Goal: Use online tool/utility: Utilize a website feature to perform a specific function

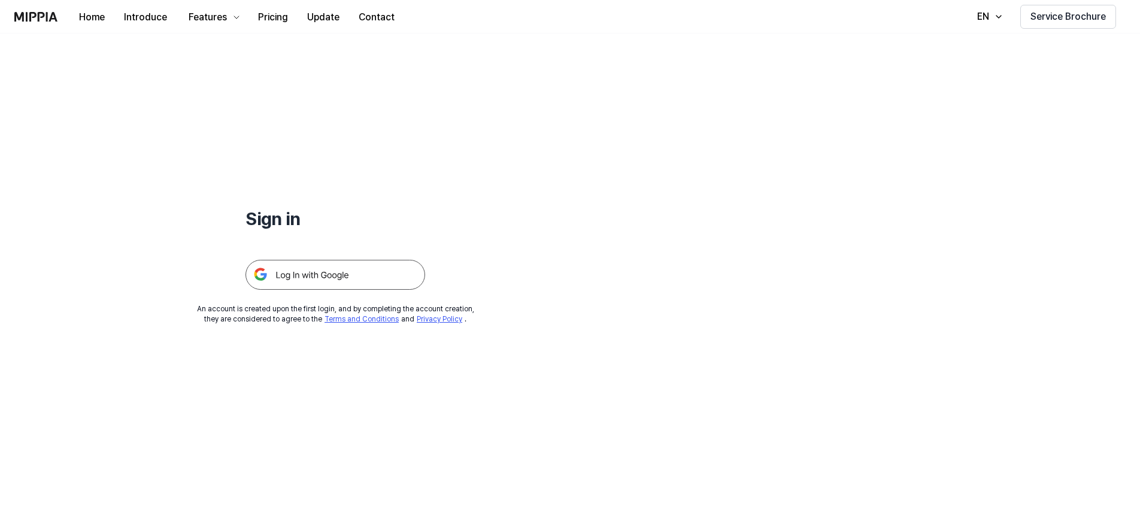
click at [291, 280] on img at bounding box center [336, 275] width 180 height 30
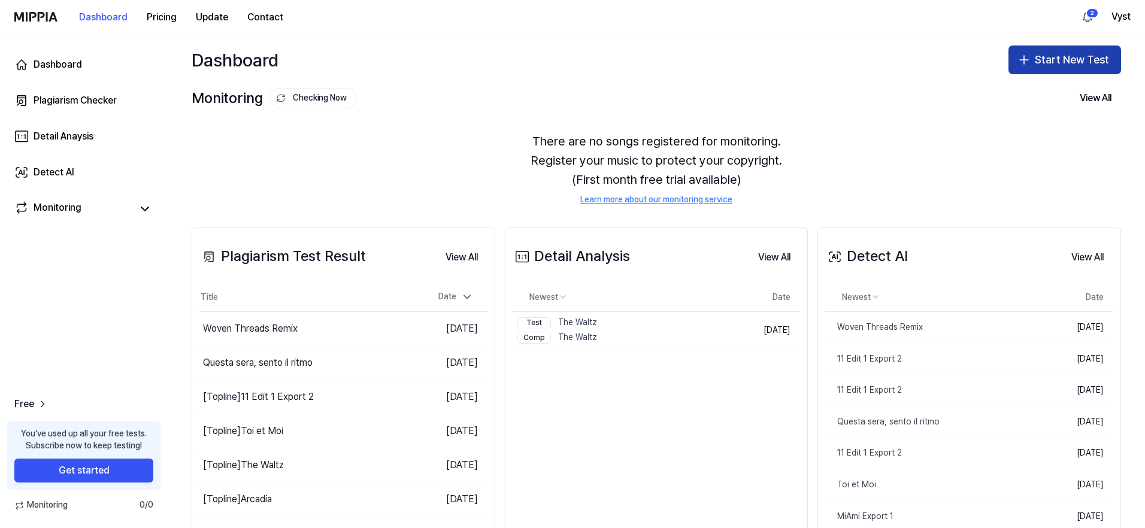
click at [1052, 62] on button "Start New Test" at bounding box center [1065, 60] width 113 height 29
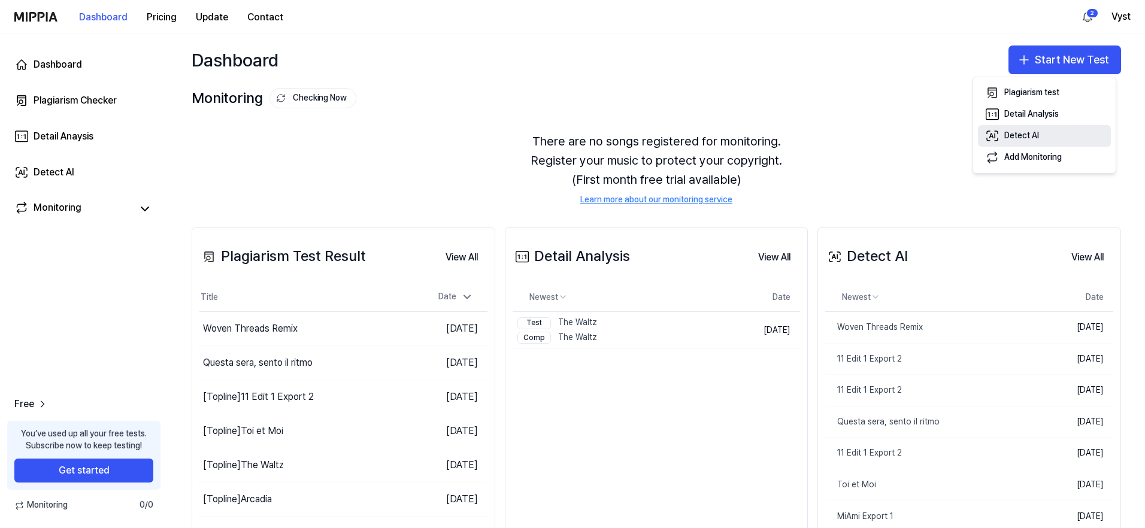
click at [1029, 133] on div "Detect AI" at bounding box center [1021, 136] width 35 height 12
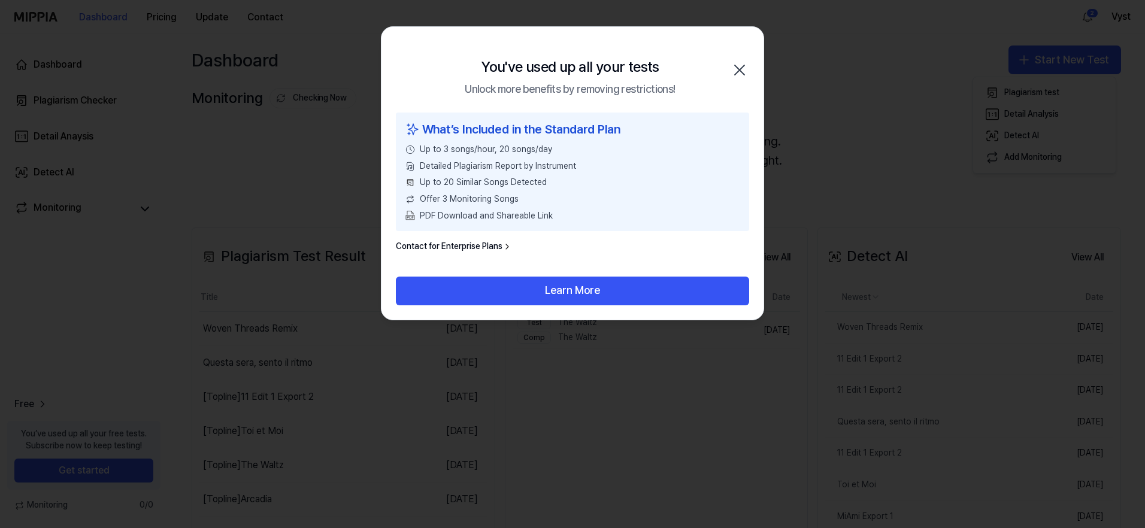
click at [743, 69] on icon "button" at bounding box center [739, 69] width 19 height 19
